Goal: Transaction & Acquisition: Purchase product/service

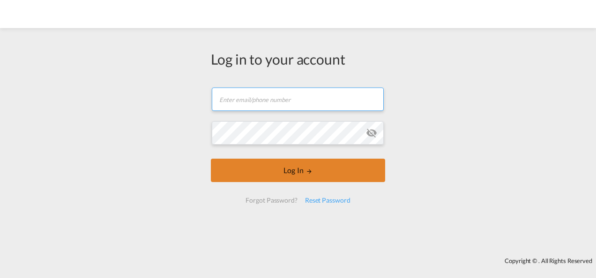
type input "[PERSON_NAME][EMAIL_ADDRESS][PERSON_NAME][DOMAIN_NAME]"
click at [294, 166] on button "Log In" at bounding box center [298, 170] width 174 height 23
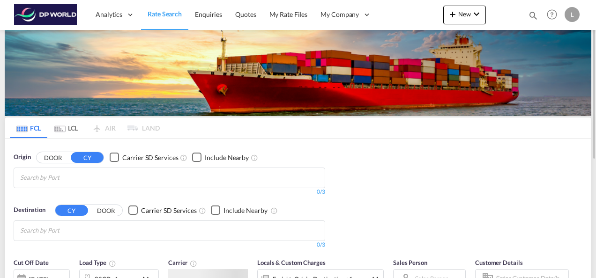
scroll to position [47, 0]
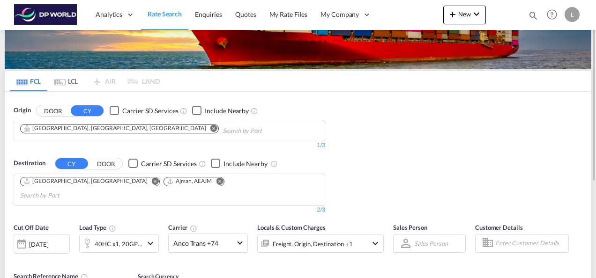
click at [210, 128] on md-icon "Remove" at bounding box center [213, 128] width 7 height 7
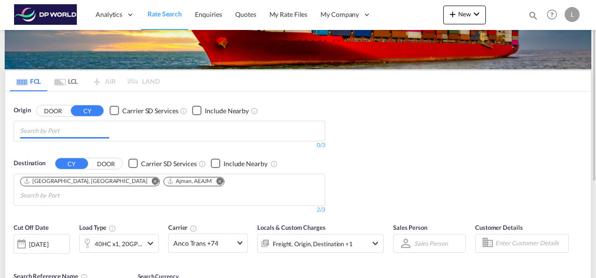
click at [67, 135] on input "Chips input." at bounding box center [64, 131] width 89 height 15
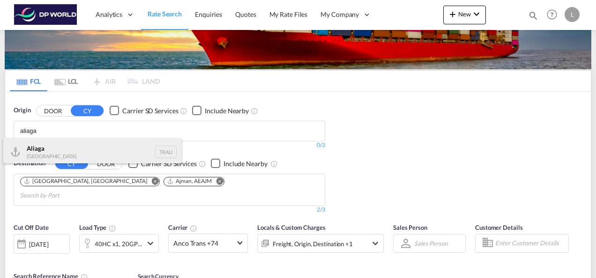
type input "aliaga"
click at [55, 148] on div "Aliaga Turkey TRALI" at bounding box center [92, 152] width 178 height 28
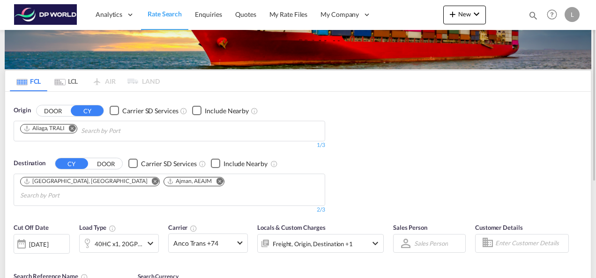
click at [216, 180] on md-icon "Remove" at bounding box center [219, 181] width 7 height 7
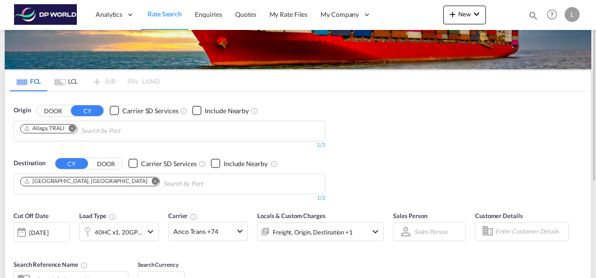
click at [152, 179] on md-icon "Remove" at bounding box center [155, 181] width 7 height 7
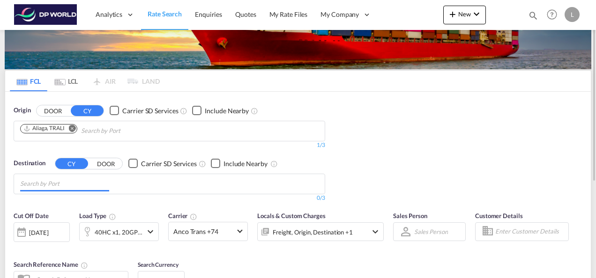
click at [59, 183] on input "Chips input." at bounding box center [64, 184] width 89 height 15
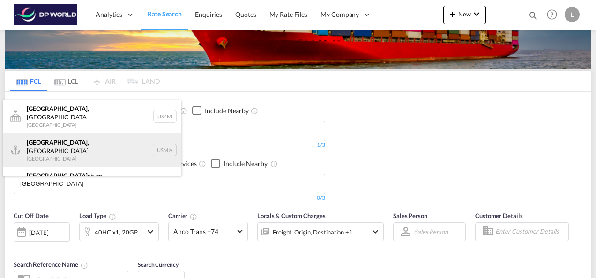
type input "[GEOGRAPHIC_DATA]"
click at [63, 145] on div "[GEOGRAPHIC_DATA] , [GEOGRAPHIC_DATA] [GEOGRAPHIC_DATA] USMIA" at bounding box center [92, 151] width 178 height 34
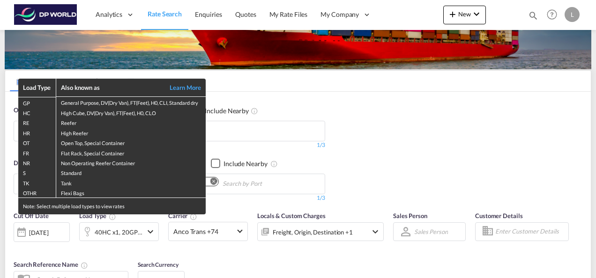
click at [383, 145] on div "Load Type Also known as Learn More GP General Purpose, DV(Dry Van), FT(Feet), H…" at bounding box center [298, 139] width 596 height 278
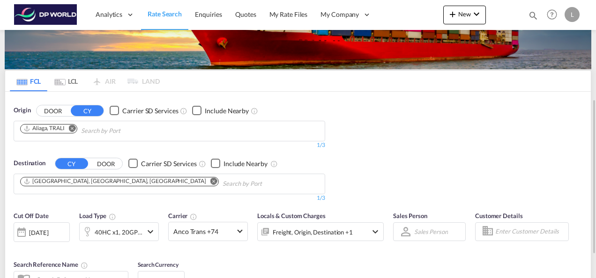
scroll to position [94, 0]
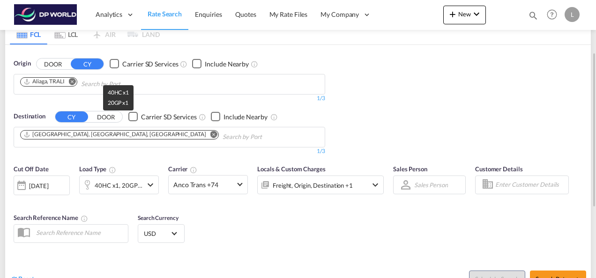
click at [132, 185] on div "40HC x1, 20GP x1" at bounding box center [119, 185] width 48 height 13
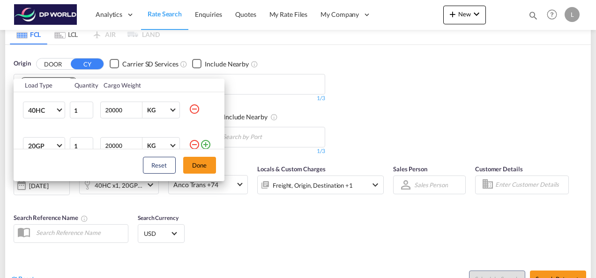
click at [189, 143] on md-icon "icon-minus-circle-outline" at bounding box center [194, 144] width 11 height 11
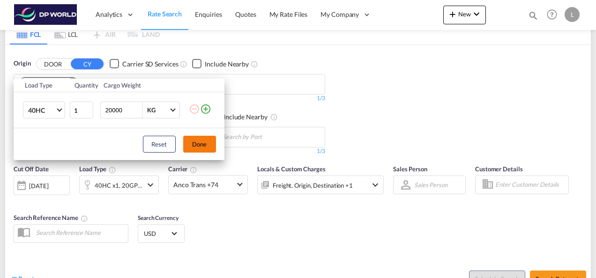
click at [205, 144] on button "Done" at bounding box center [199, 144] width 33 height 17
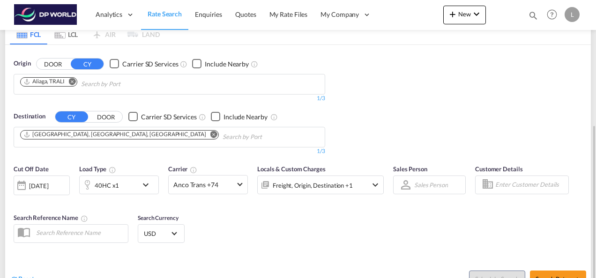
scroll to position [141, 0]
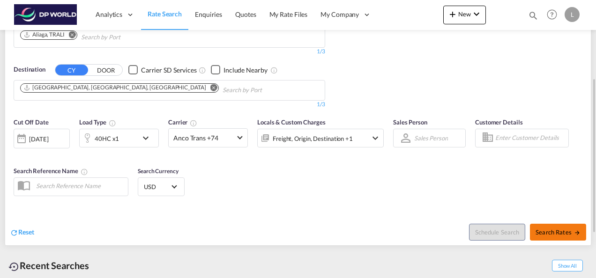
click at [547, 234] on span "Search Rates" at bounding box center [558, 232] width 45 height 7
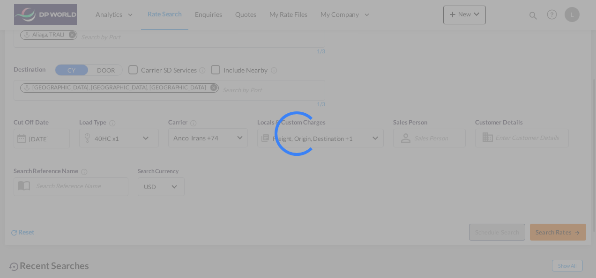
type input "TRALI to USMIA / [DATE]"
